Goal: Information Seeking & Learning: Learn about a topic

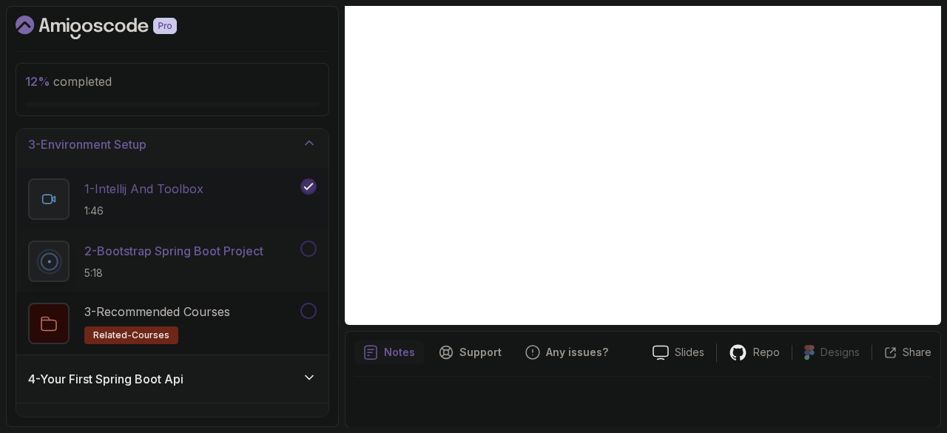
scroll to position [105, 0]
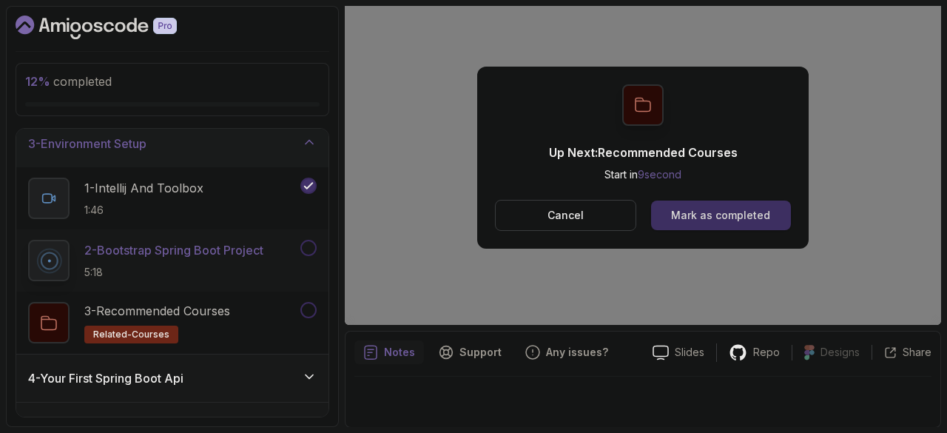
click at [683, 209] on div "Mark as completed" at bounding box center [720, 215] width 99 height 15
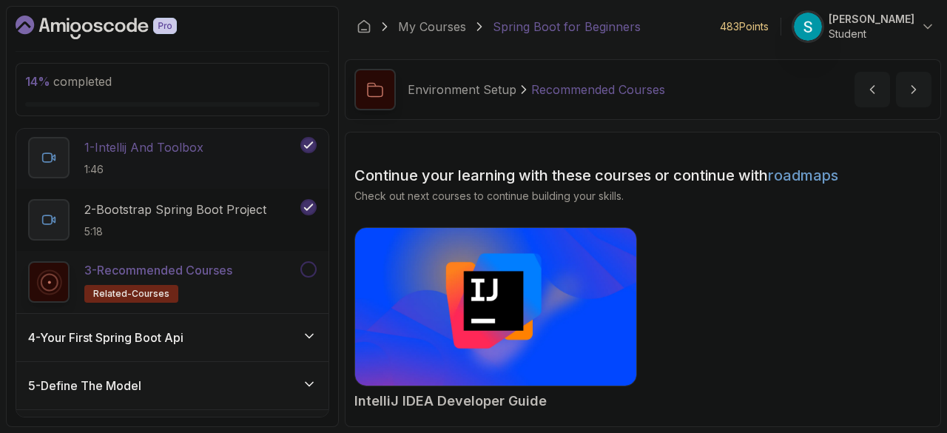
scroll to position [253, 0]
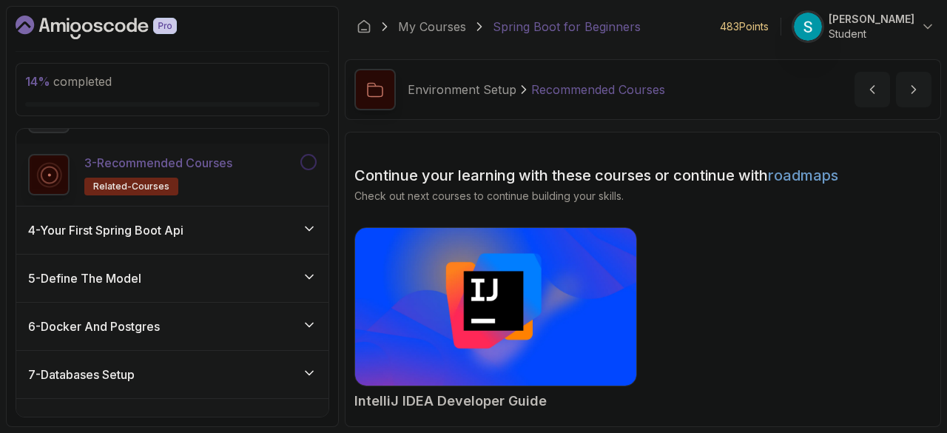
click at [313, 158] on button at bounding box center [308, 162] width 16 height 16
click at [308, 226] on icon at bounding box center [309, 228] width 15 height 15
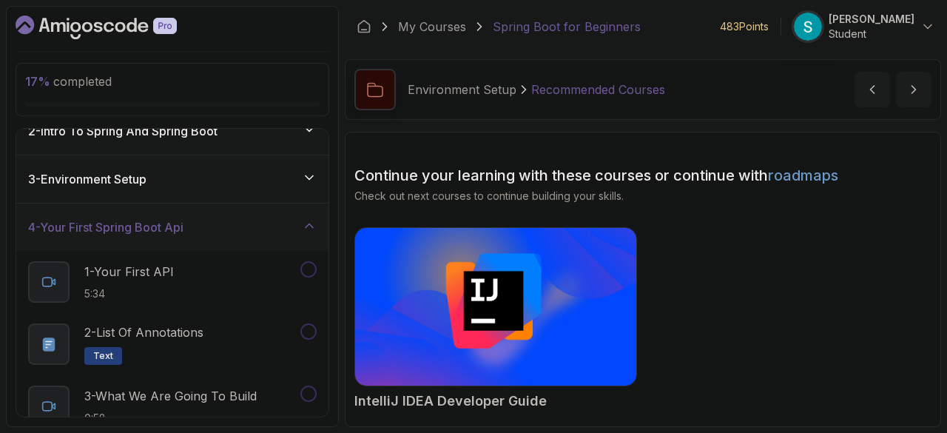
scroll to position [71, 0]
click at [118, 270] on p "1 - Your First API" at bounding box center [129, 270] width 90 height 18
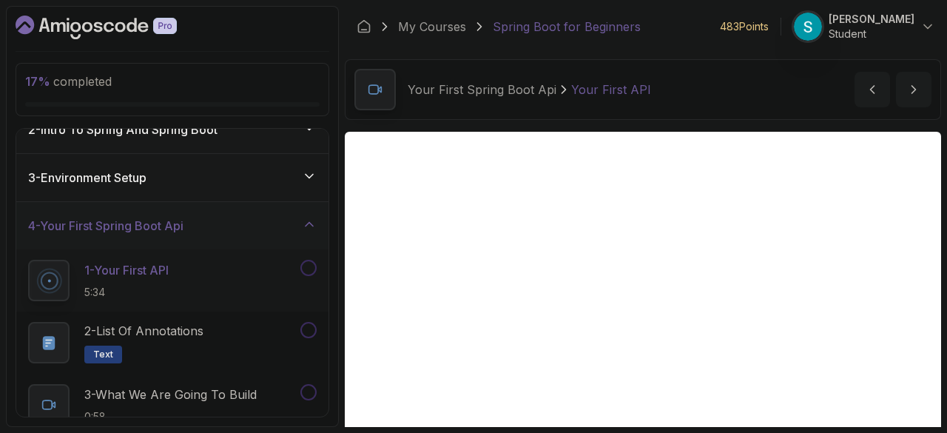
scroll to position [133, 0]
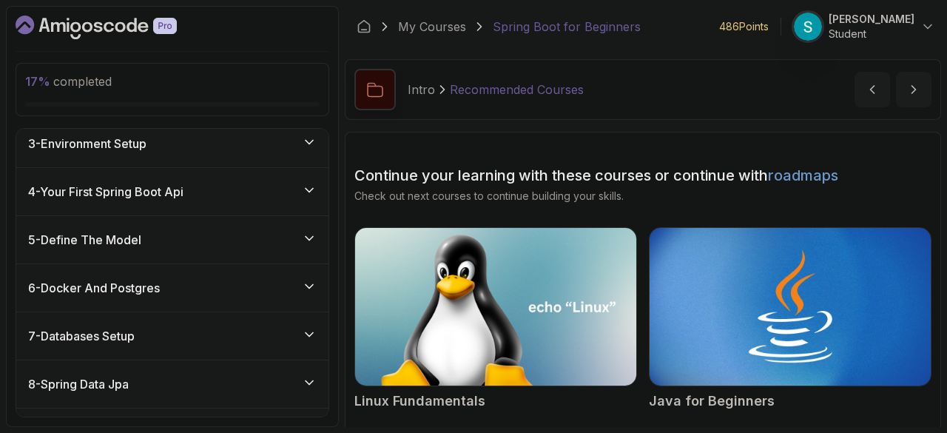
scroll to position [232, 0]
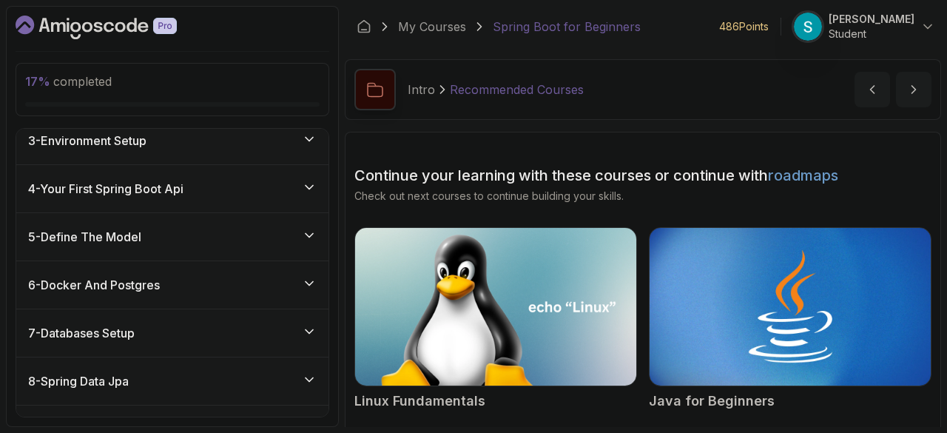
click at [266, 183] on div "4 - Your First Spring Boot Api" at bounding box center [172, 189] width 289 height 18
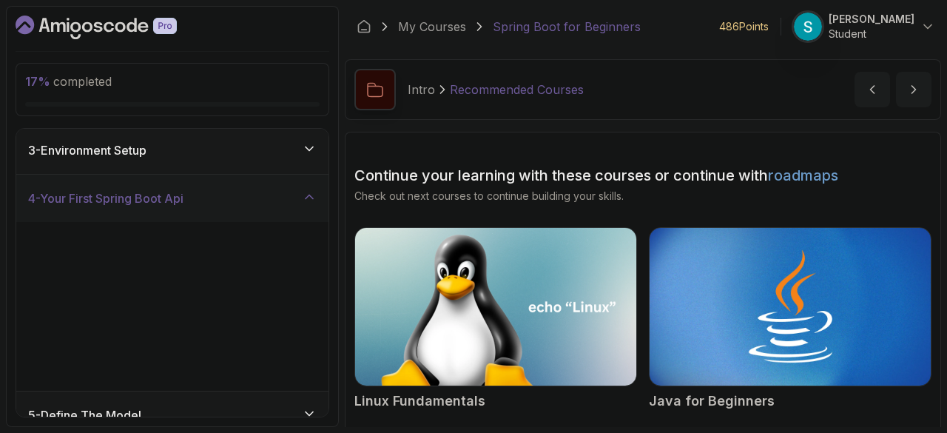
scroll to position [108, 0]
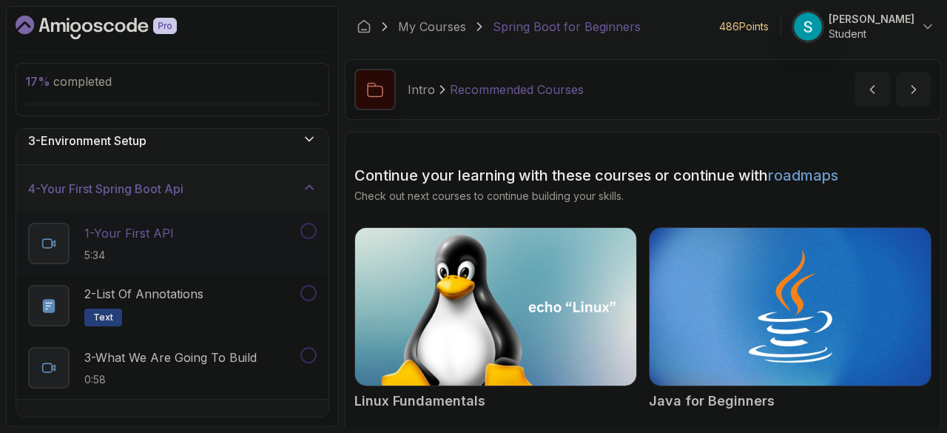
click at [171, 227] on p "1 - Your First API" at bounding box center [129, 233] width 90 height 18
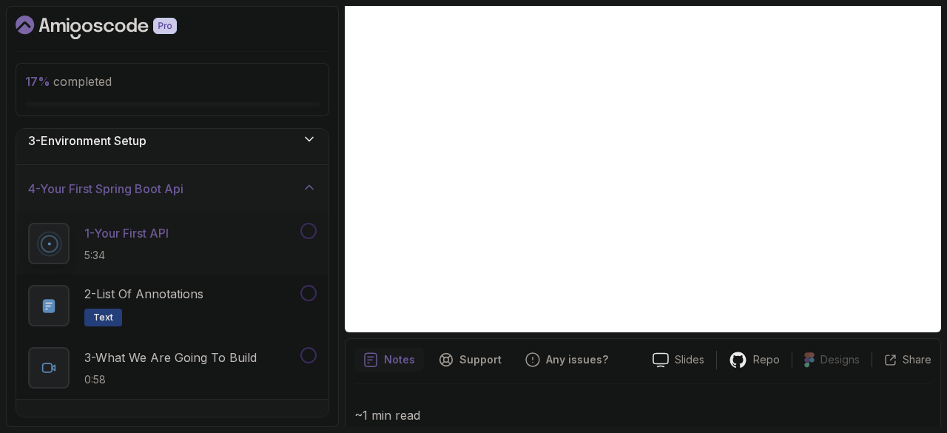
scroll to position [135, 0]
